Goal: Information Seeking & Learning: Learn about a topic

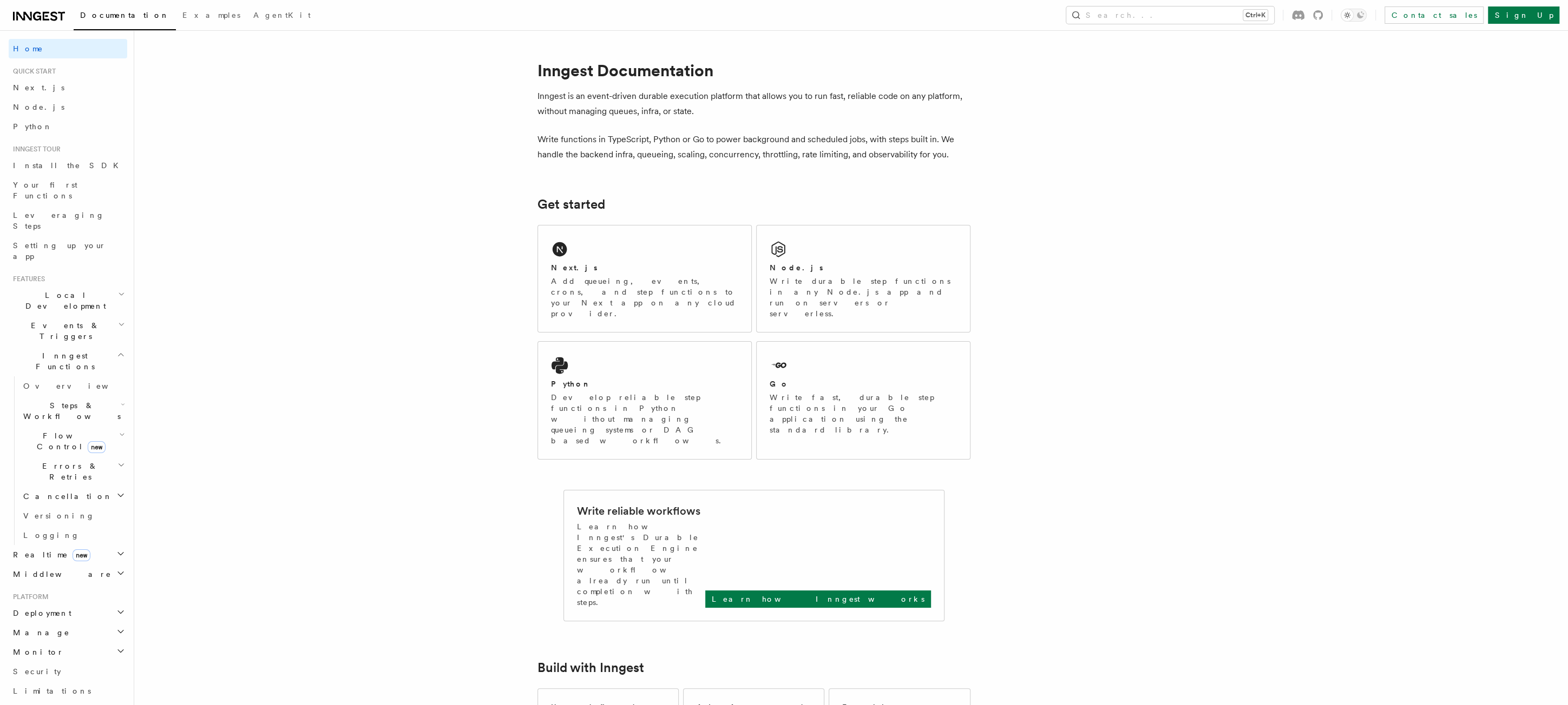
click at [36, 17] on icon at bounding box center [39, 15] width 52 height 13
